Goal: Information Seeking & Learning: Learn about a topic

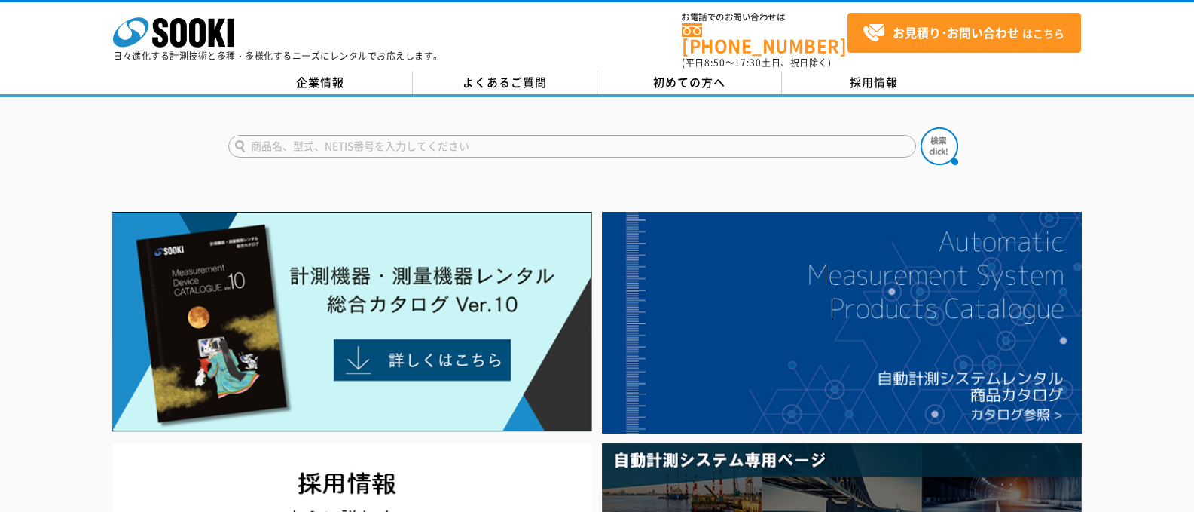
click at [289, 139] on input "text" at bounding box center [572, 146] width 688 height 23
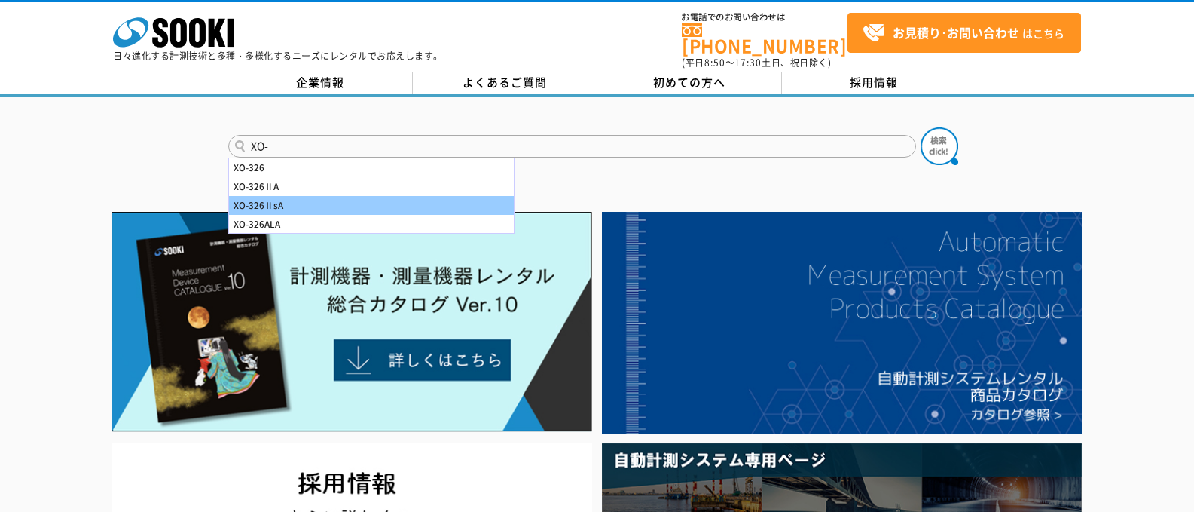
click at [245, 202] on div "XO-326ⅡsA" at bounding box center [371, 205] width 285 height 19
type input "XO-326ⅡsA"
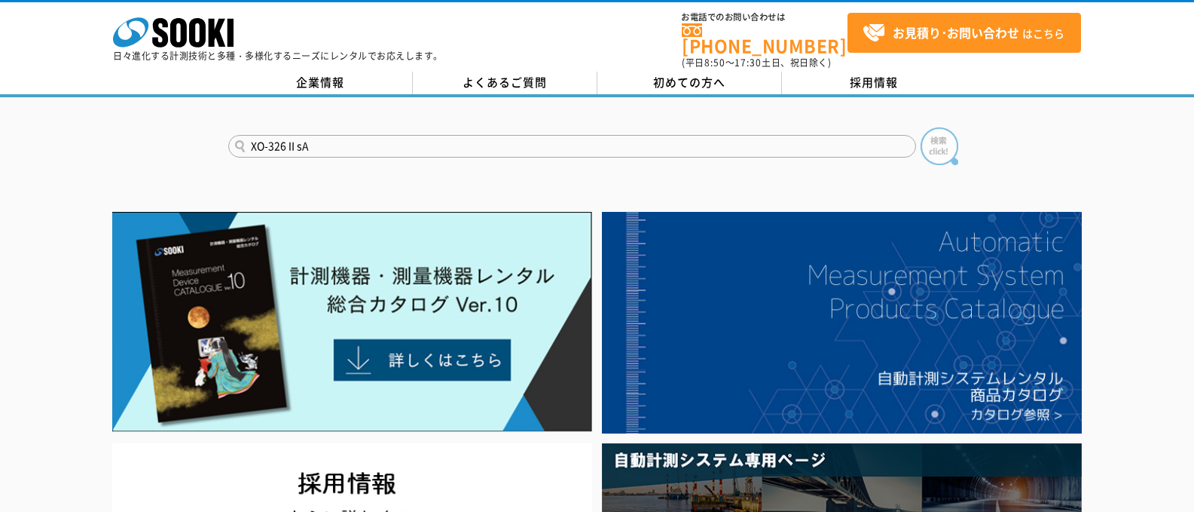
click at [938, 140] on img at bounding box center [940, 146] width 38 height 38
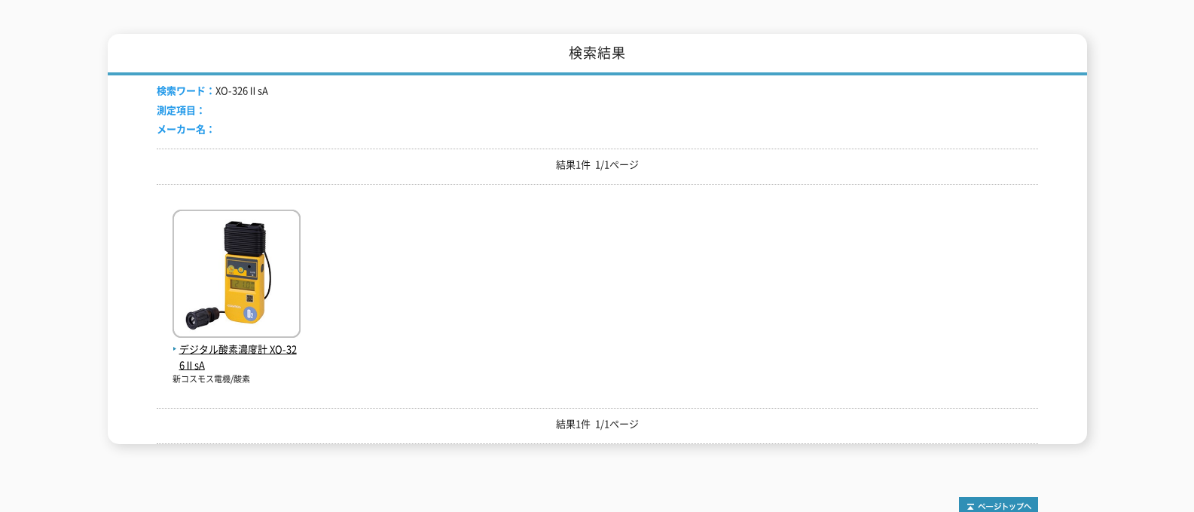
scroll to position [301, 0]
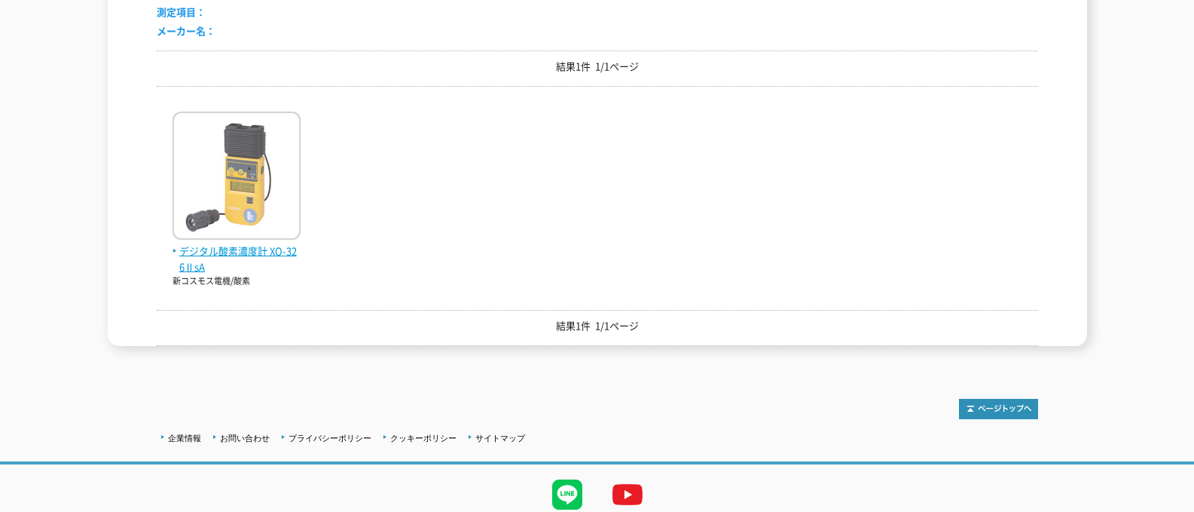
click at [248, 221] on img at bounding box center [237, 178] width 128 height 132
click at [246, 243] on span "デジタル酸素濃度計 XO-326ⅡsA" at bounding box center [237, 259] width 128 height 32
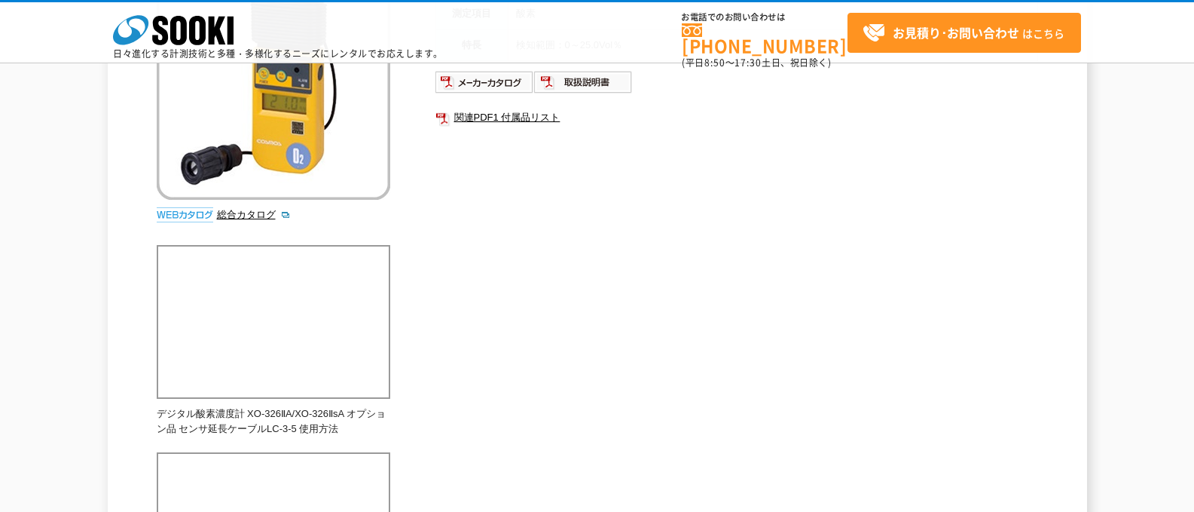
scroll to position [301, 0]
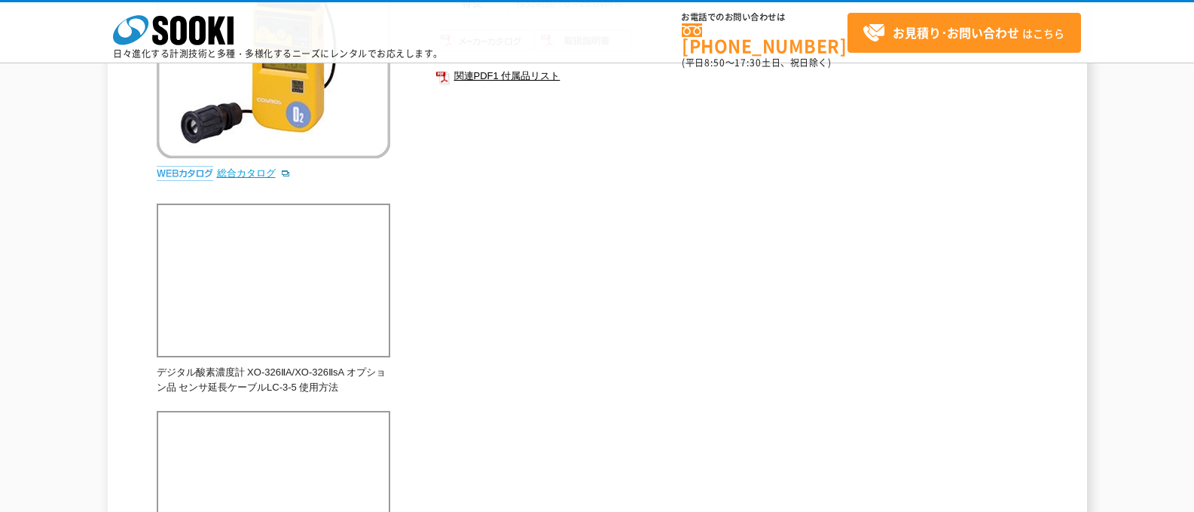
click at [231, 170] on link "総合カタログ" at bounding box center [254, 172] width 74 height 11
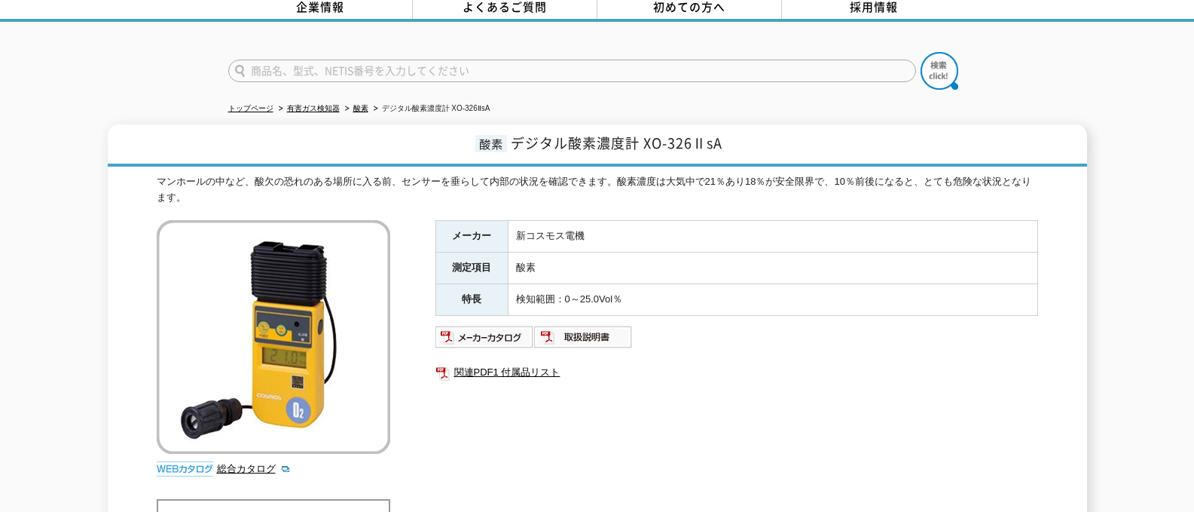
scroll to position [0, 0]
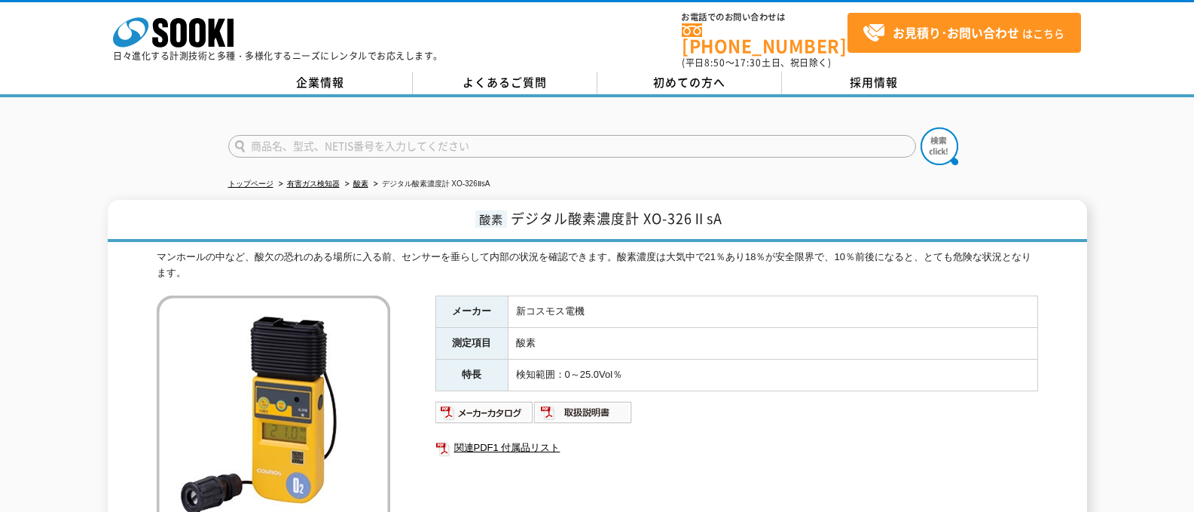
click at [307, 136] on input "text" at bounding box center [572, 146] width 688 height 23
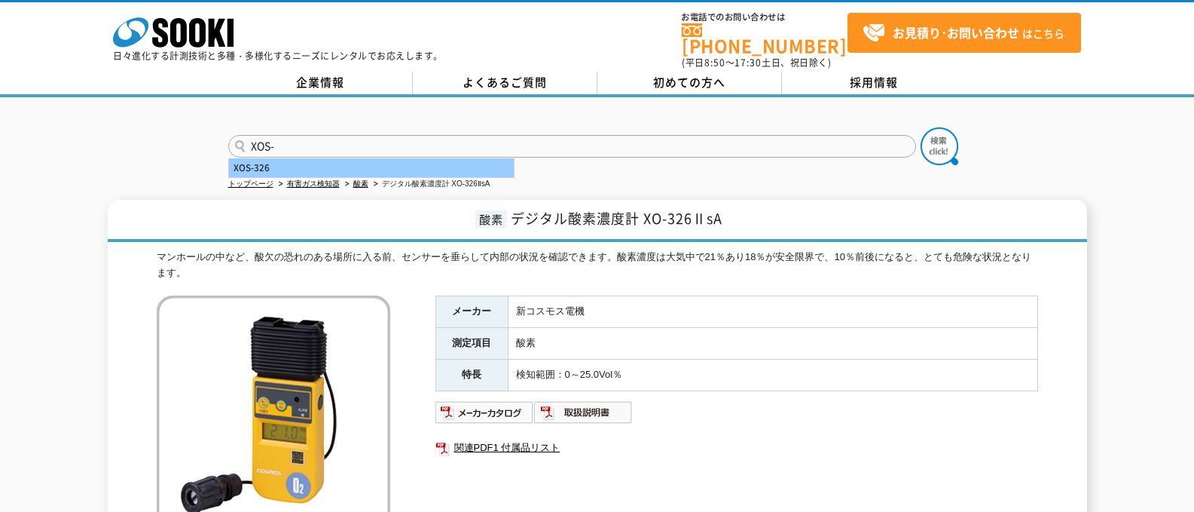
click at [264, 158] on div "XOS-326" at bounding box center [371, 167] width 285 height 19
type input "XOS-326"
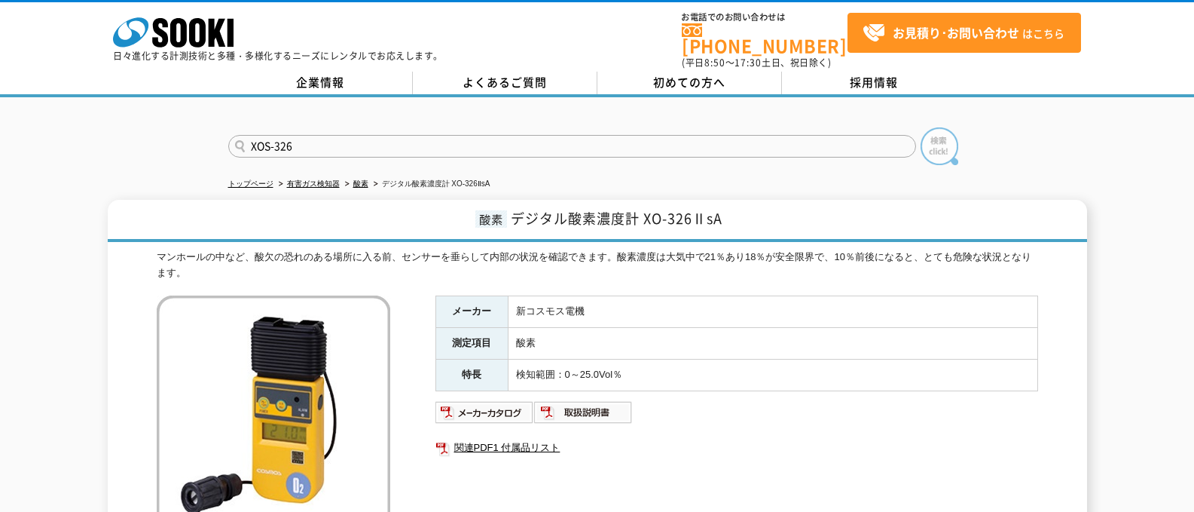
click at [951, 131] on img at bounding box center [940, 146] width 38 height 38
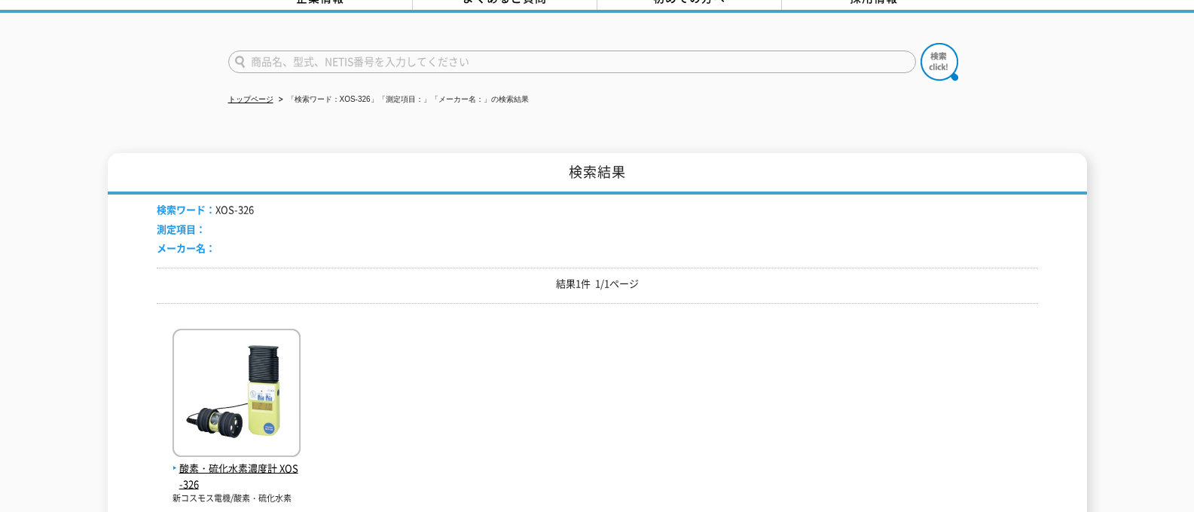
scroll to position [226, 0]
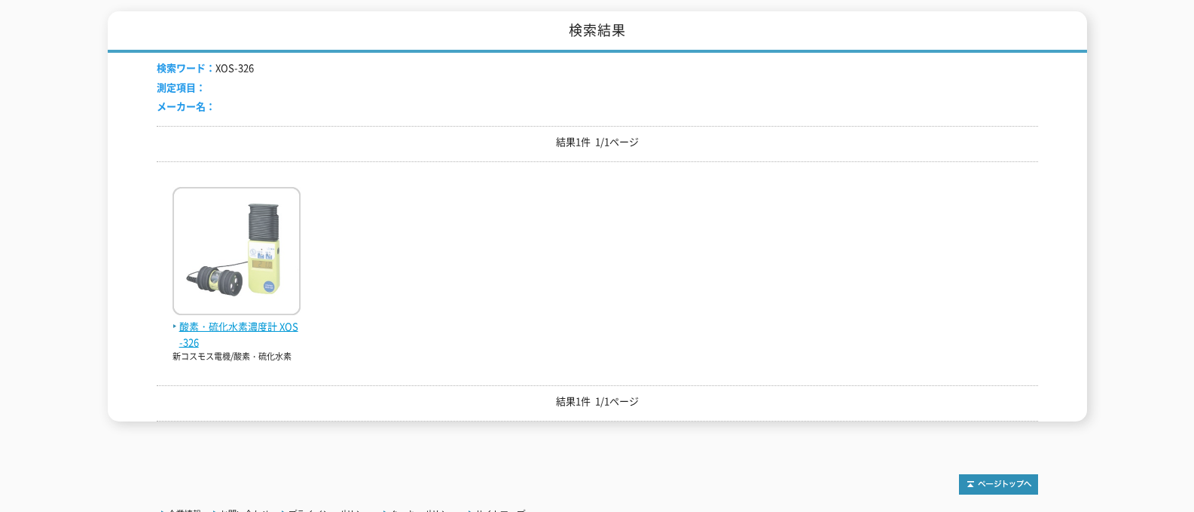
click at [258, 256] on img at bounding box center [237, 253] width 128 height 132
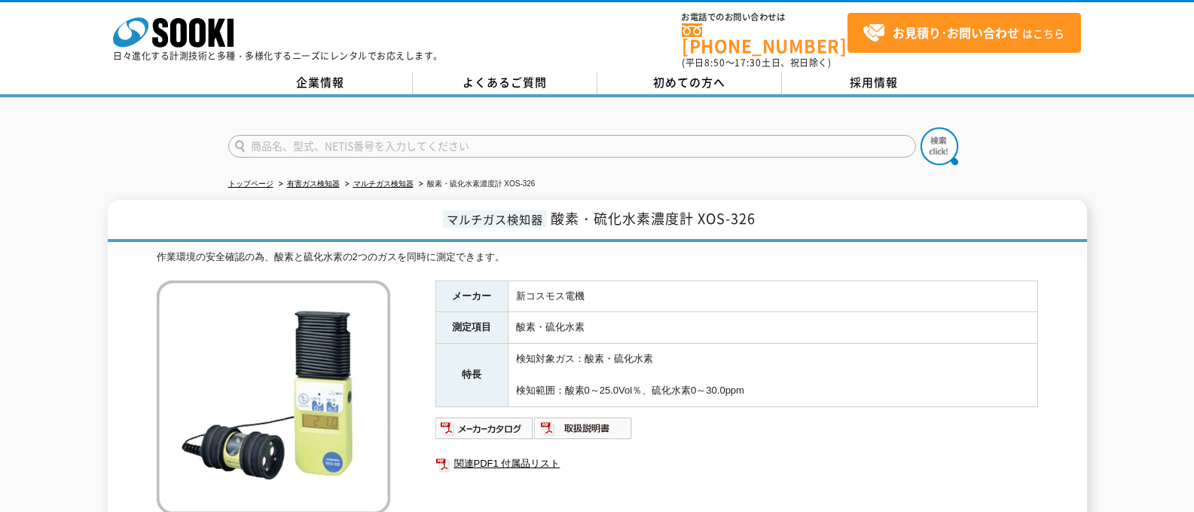
click at [283, 135] on input "text" at bounding box center [572, 146] width 688 height 23
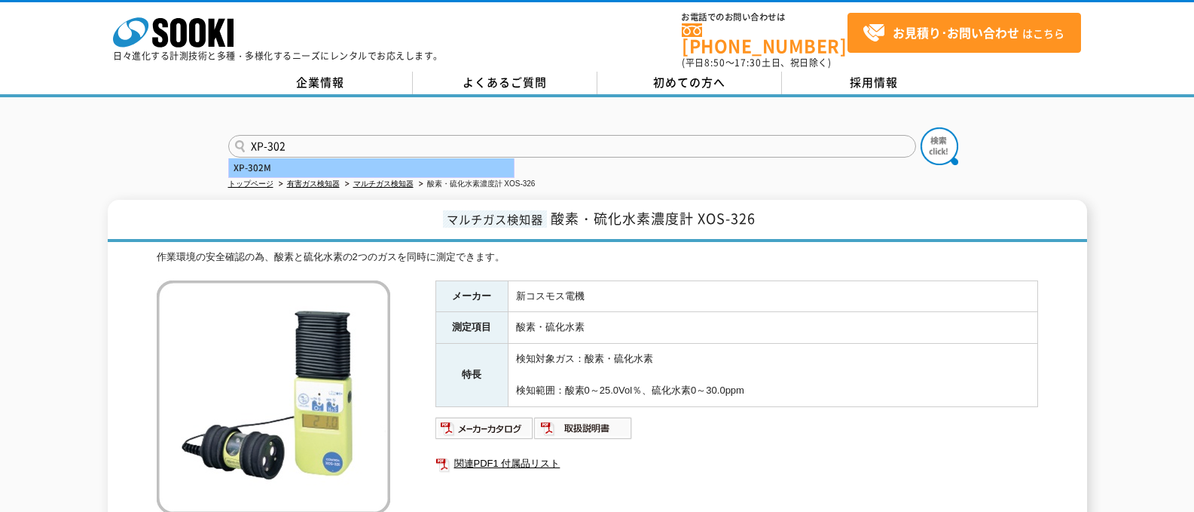
click at [236, 161] on div "XP-302M" at bounding box center [371, 167] width 285 height 19
type input "XP-302M"
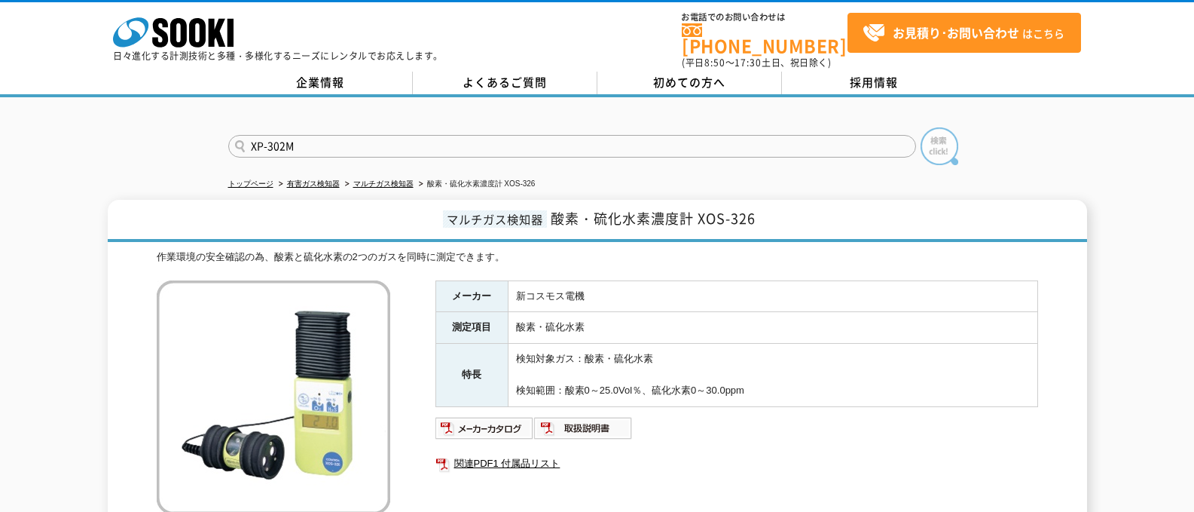
click at [931, 130] on img at bounding box center [940, 146] width 38 height 38
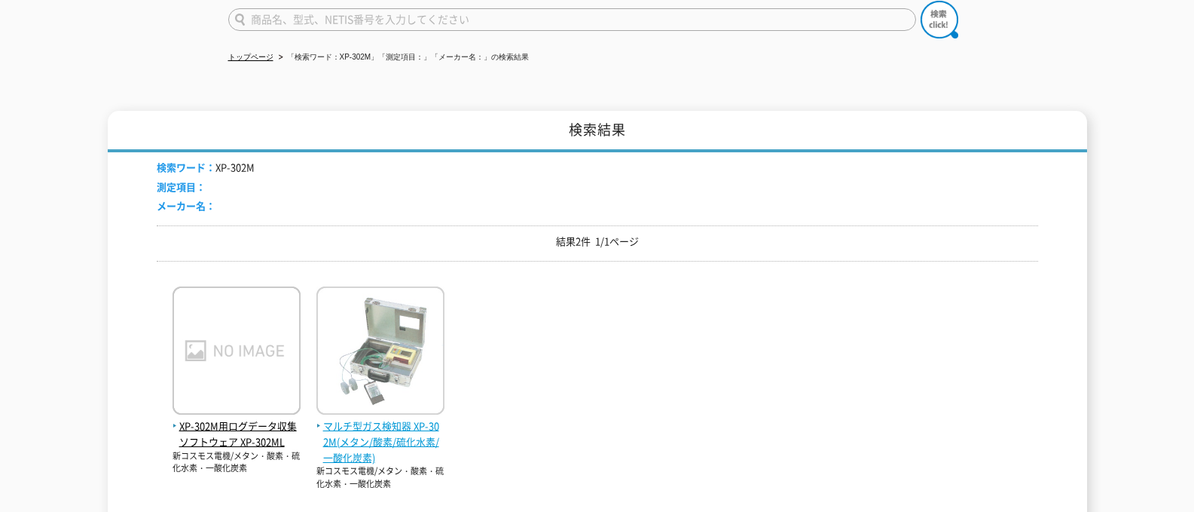
scroll to position [151, 0]
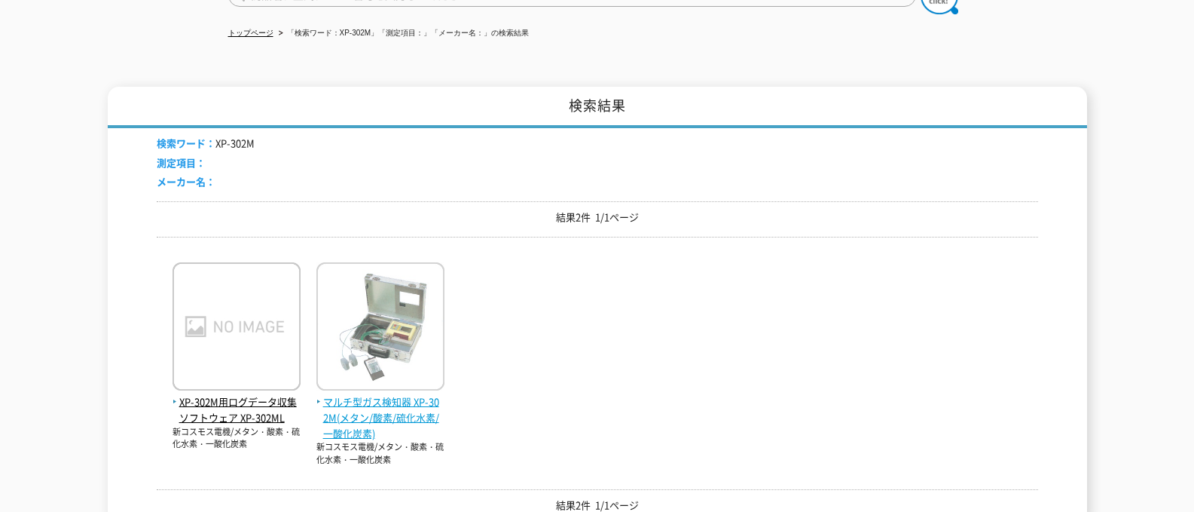
click at [387, 399] on span "マルチ型ガス検知器 XP-302M(メタン/酸素/硫化水素/一酸化炭素)" at bounding box center [381, 417] width 128 height 47
